Goal: Navigation & Orientation: Find specific page/section

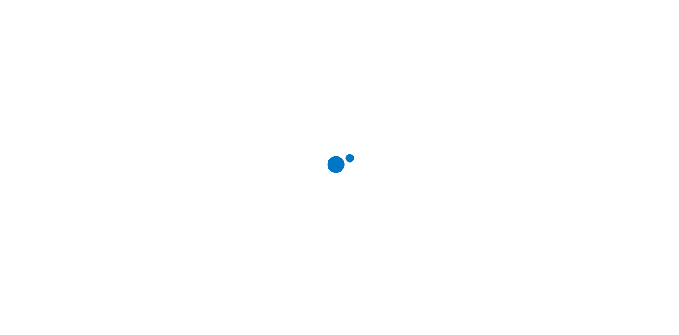
click at [508, 15] on div at bounding box center [342, 167] width 679 height 335
